Goal: Task Accomplishment & Management: Manage account settings

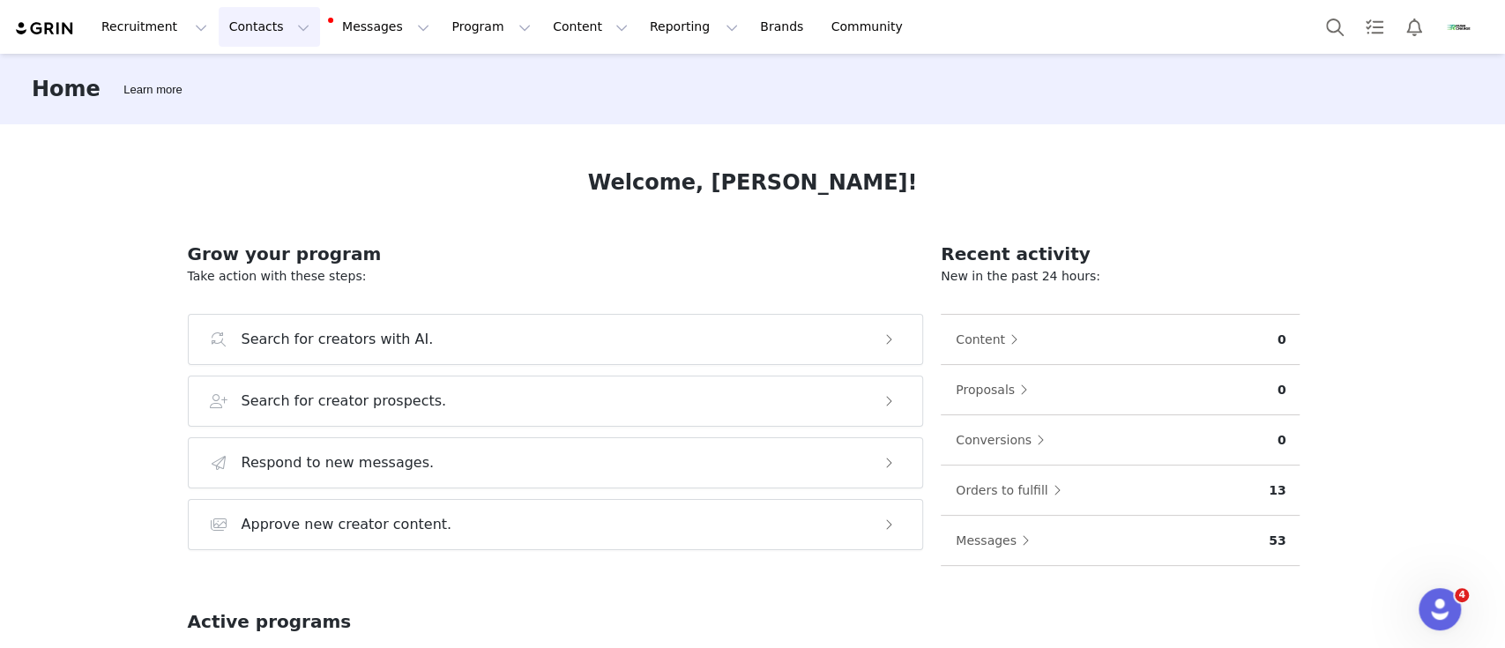
click at [275, 45] on button "Contacts Contacts" at bounding box center [269, 27] width 101 height 40
click at [226, 108] on p "Prospects" at bounding box center [245, 110] width 59 height 19
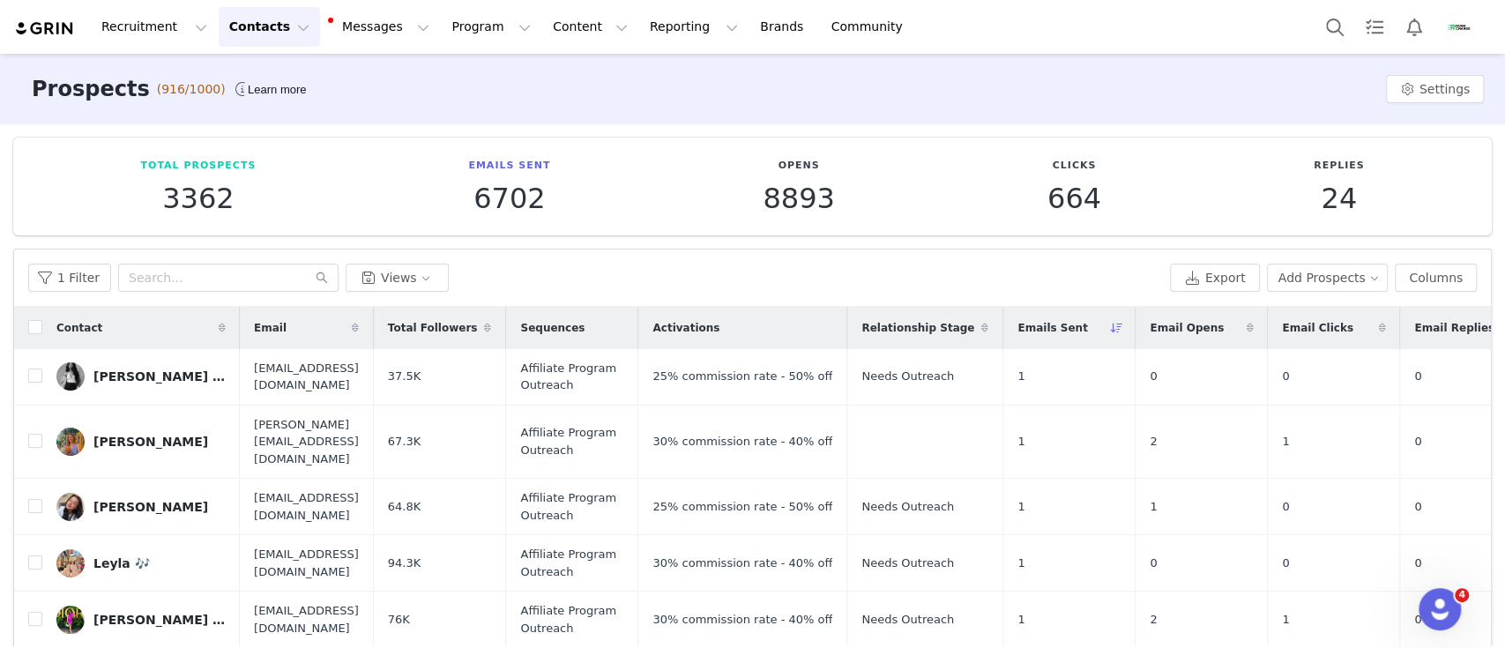
click at [1087, 322] on span "Emails Sent" at bounding box center [1053, 328] width 70 height 16
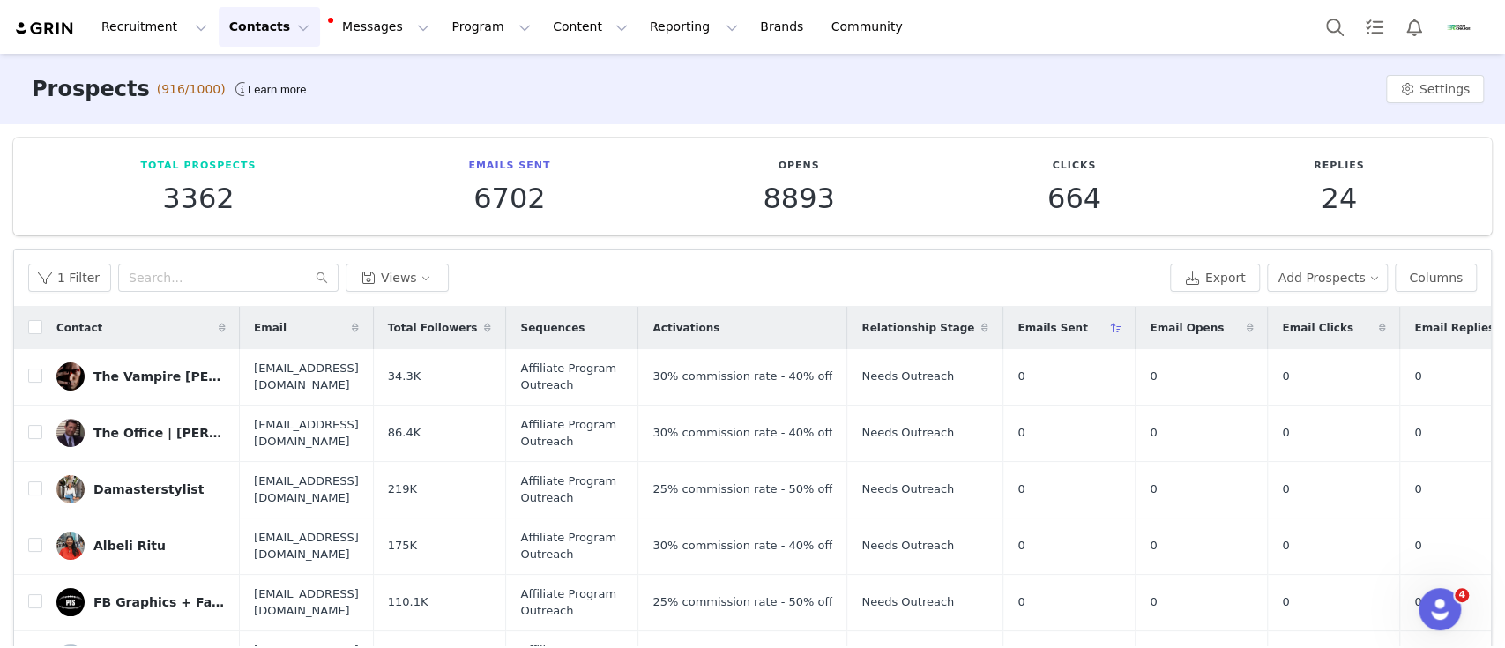
click at [1087, 321] on span "Emails Sent" at bounding box center [1053, 328] width 70 height 16
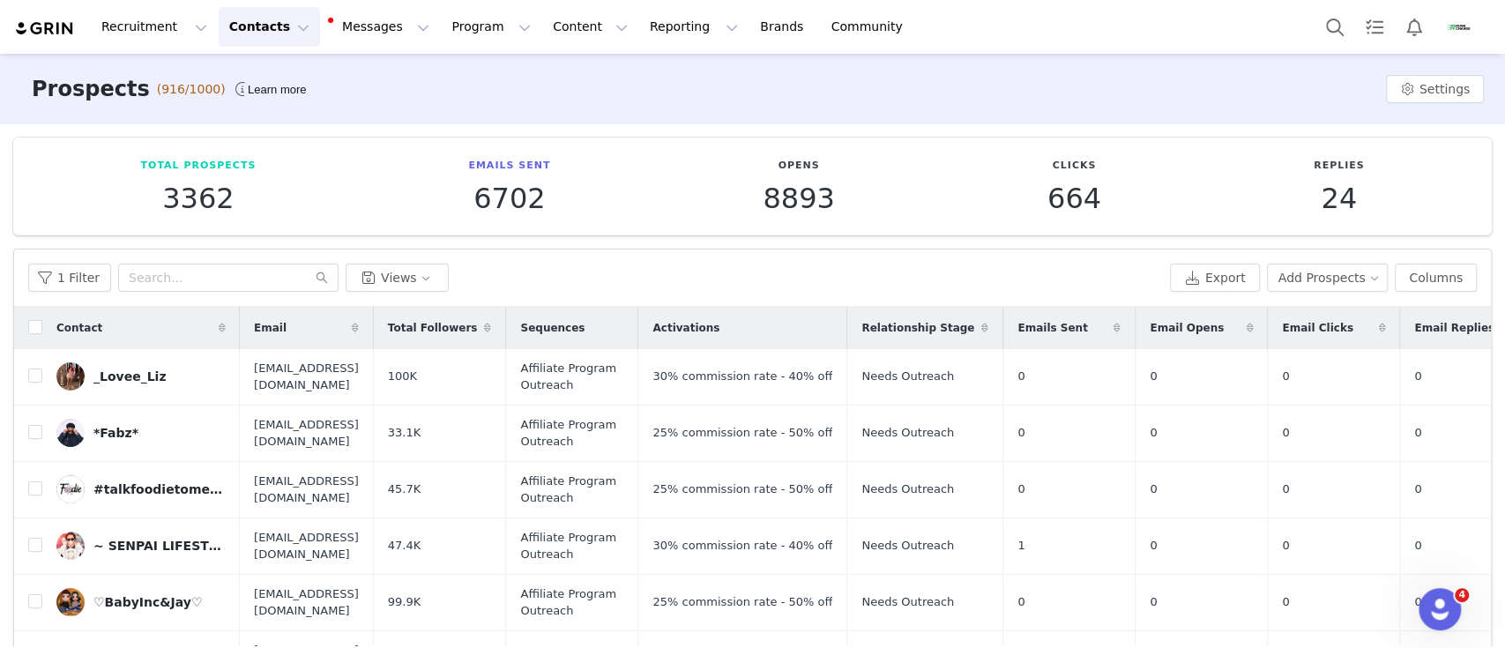
click at [1087, 332] on span "Emails Sent" at bounding box center [1053, 328] width 70 height 16
